Goal: Task Accomplishment & Management: Complete application form

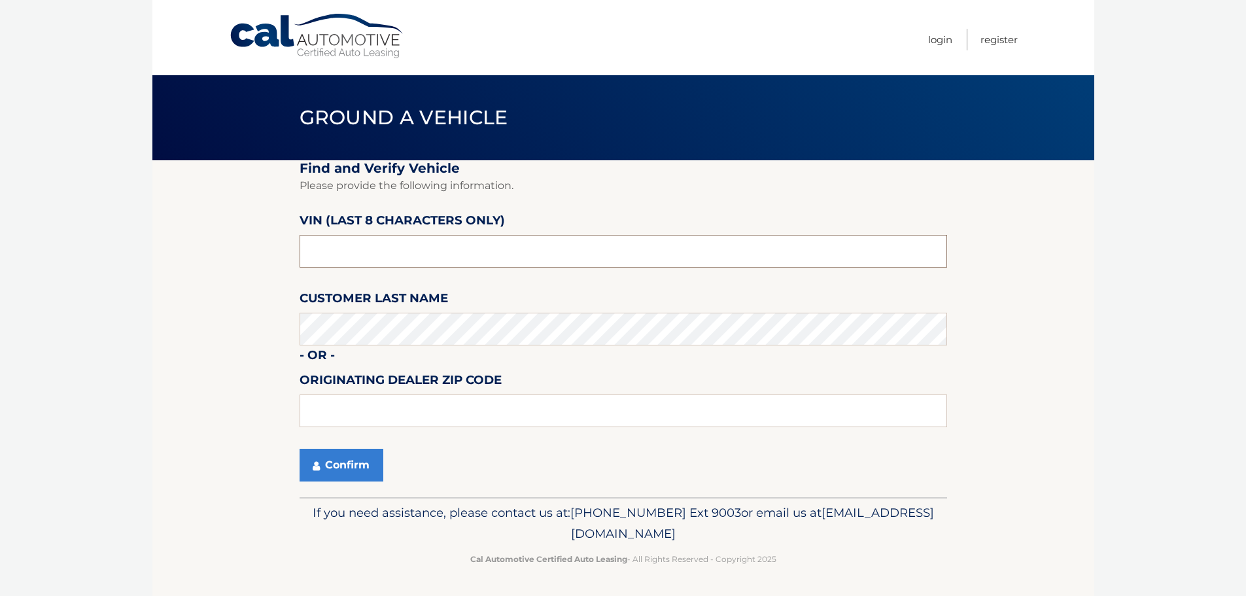
click at [473, 243] on input "text" at bounding box center [623, 251] width 647 height 33
type input "NM096226"
click at [351, 473] on button "Confirm" at bounding box center [342, 465] width 84 height 33
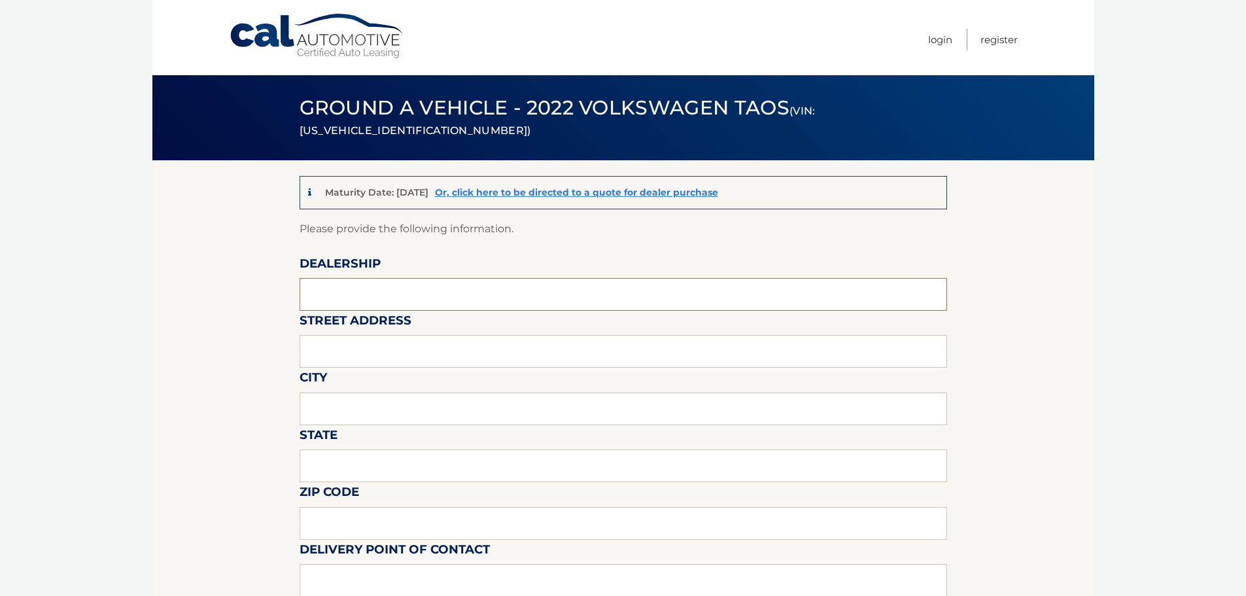
click at [377, 296] on input "text" at bounding box center [623, 294] width 647 height 33
type input "[PERSON_NAME] VOLVO CARS COCONUT CREEK"
type input "[STREET_ADDRESS]"
type input "O"
type input "[GEOGRAPHIC_DATA]"
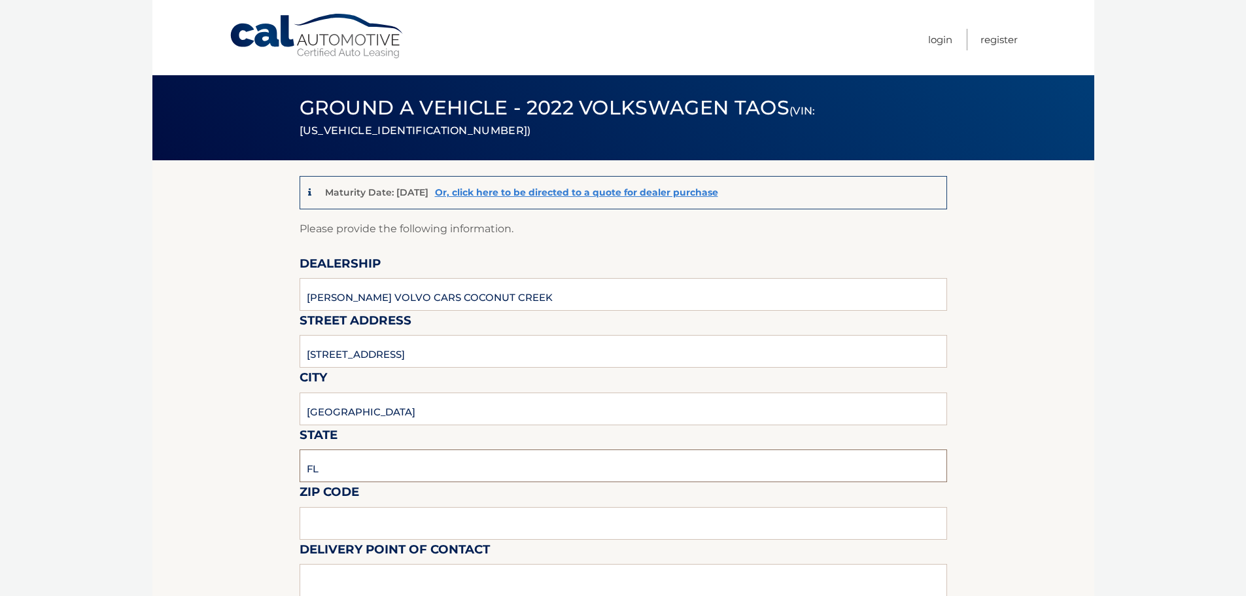
type input "FL"
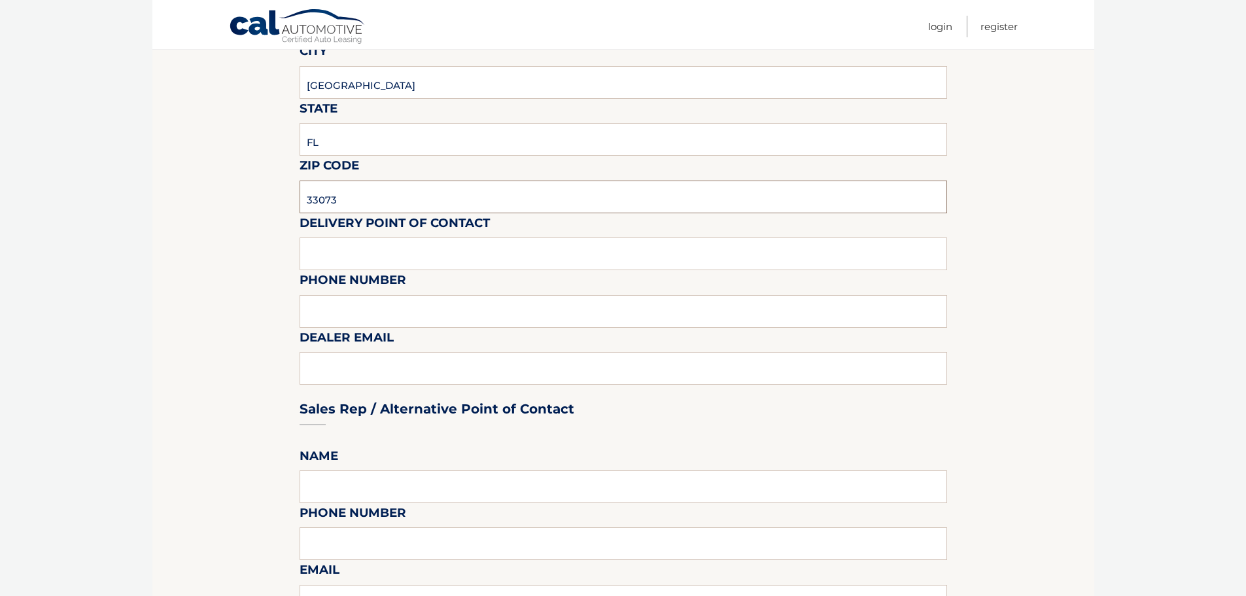
scroll to position [327, 0]
type input "33073"
type input "VOLVO SALES FRONT DESK"
type input "9545903760"
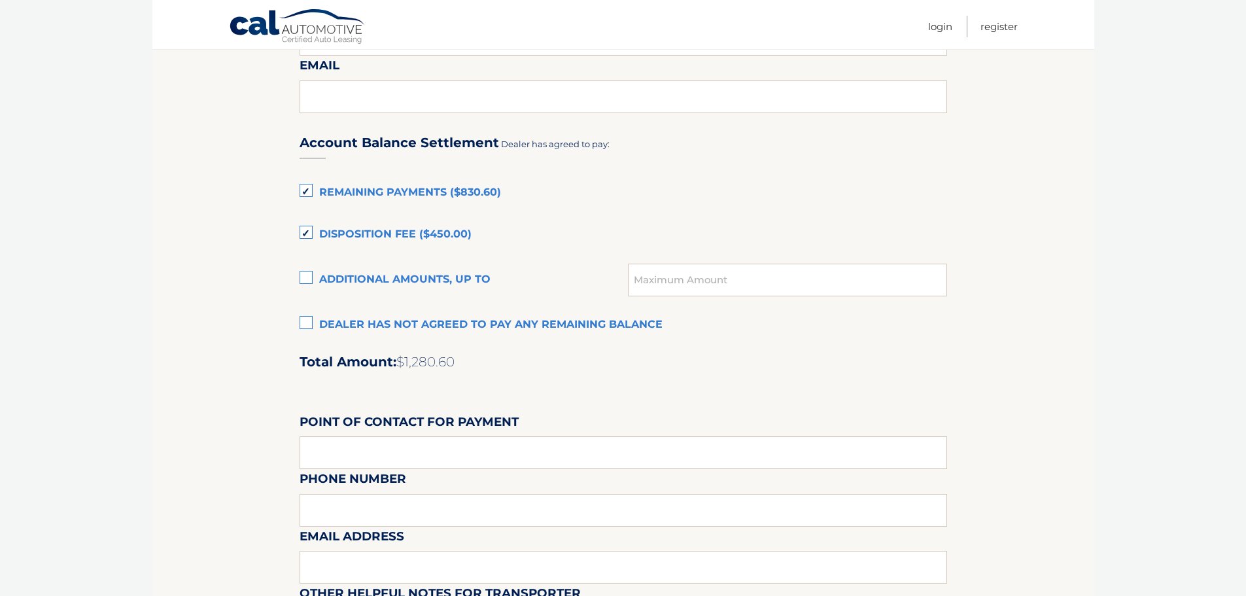
scroll to position [850, 0]
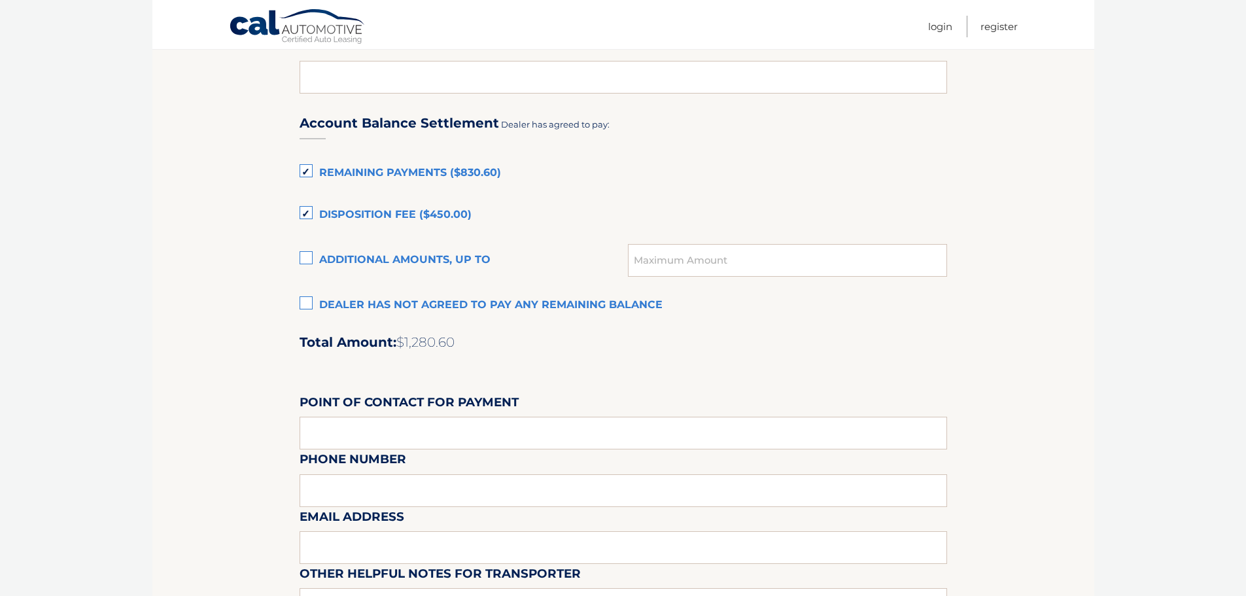
type input "[EMAIL_ADDRESS][DOMAIN_NAME]"
click at [304, 167] on label "Remaining Payments ($830.60)" at bounding box center [623, 173] width 647 height 26
click at [0, 0] on input "Remaining Payments ($830.60)" at bounding box center [0, 0] width 0 height 0
click at [307, 211] on label "Disposition Fee ($450.00)" at bounding box center [623, 215] width 647 height 26
click at [0, 0] on input "Disposition Fee ($450.00)" at bounding box center [0, 0] width 0 height 0
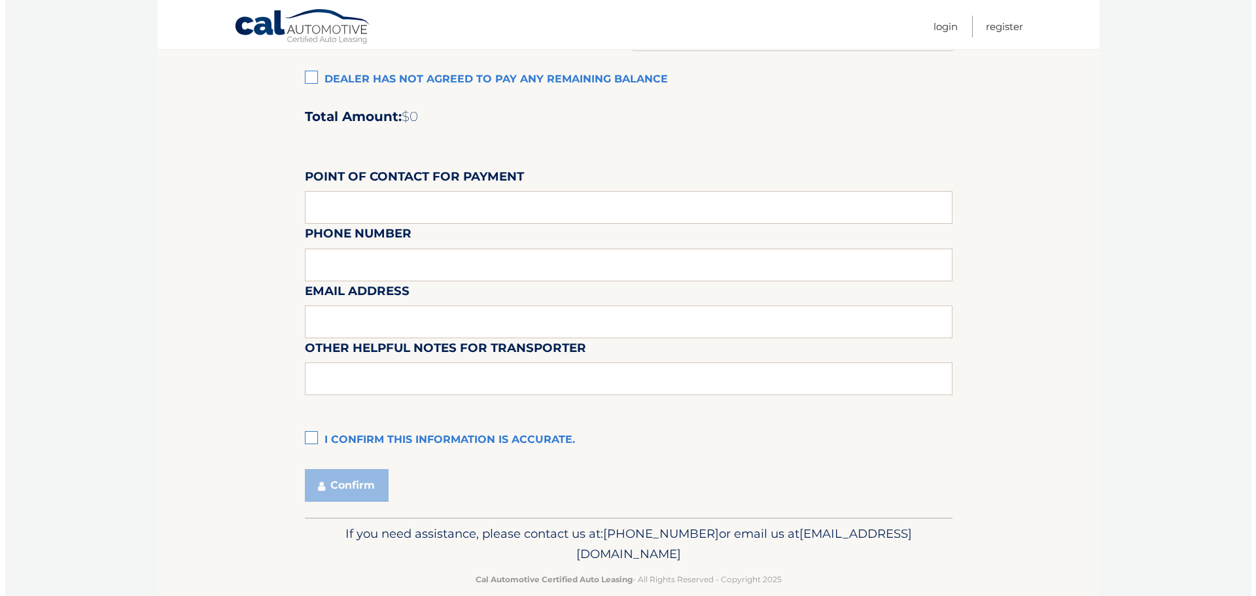
scroll to position [1097, 0]
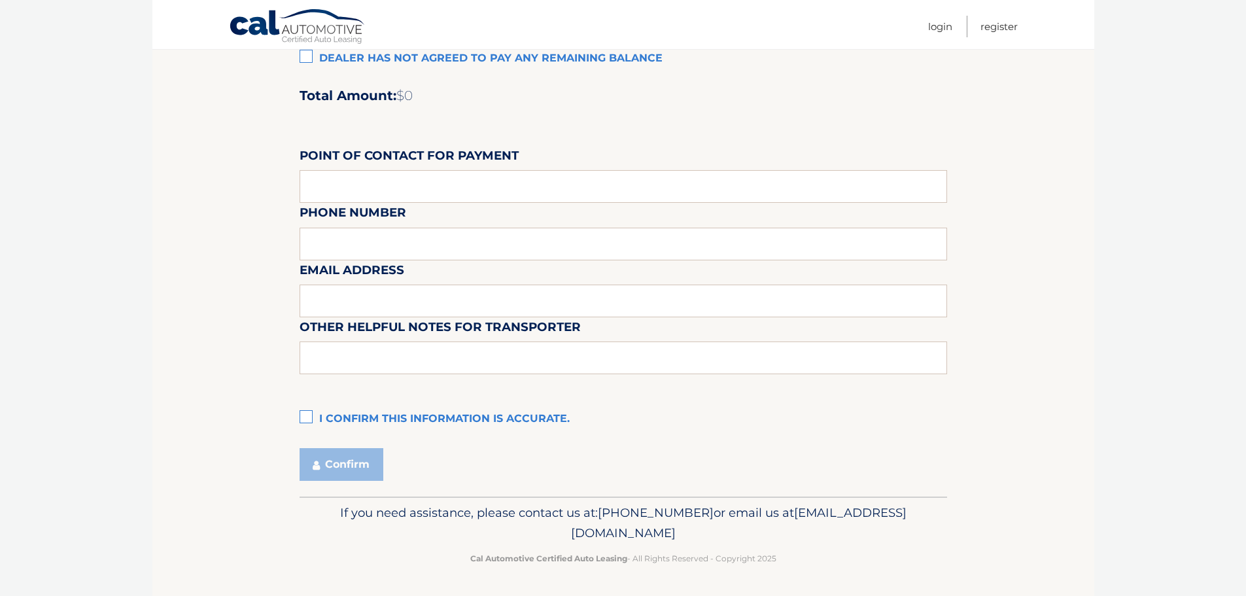
click at [302, 415] on label "I confirm this information is accurate." at bounding box center [623, 419] width 647 height 26
click at [0, 0] on input "I confirm this information is accurate." at bounding box center [0, 0] width 0 height 0
click at [335, 464] on button "Confirm" at bounding box center [342, 464] width 84 height 33
